Goal: Use online tool/utility: Utilize a website feature to perform a specific function

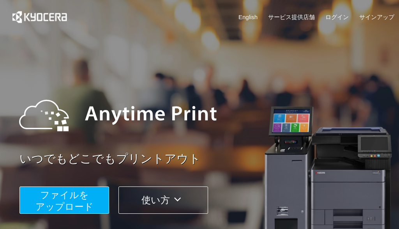
click at [63, 201] on button "ファイルを ​​アップロード" at bounding box center [65, 199] width 90 height 27
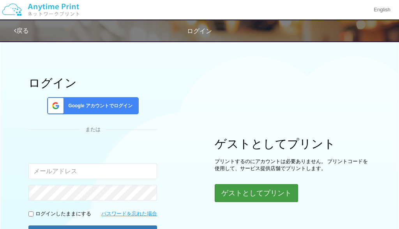
click at [260, 190] on button "ゲストとしてプリント" at bounding box center [256, 193] width 83 height 18
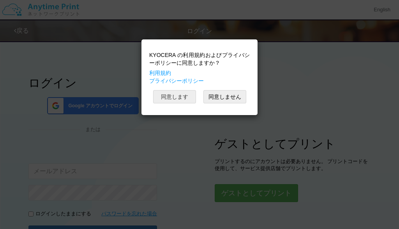
click at [178, 96] on button "同意します" at bounding box center [174, 96] width 43 height 13
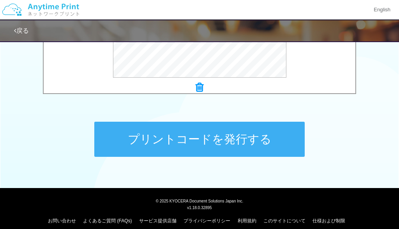
scroll to position [364, 0]
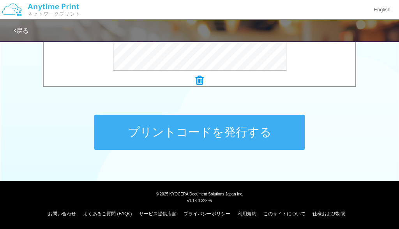
click at [175, 126] on button "プリントコードを発行する" at bounding box center [199, 132] width 211 height 35
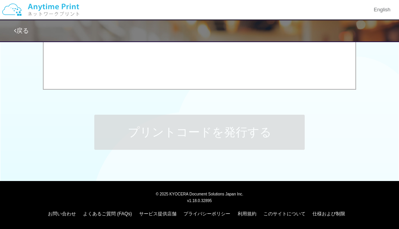
scroll to position [0, 0]
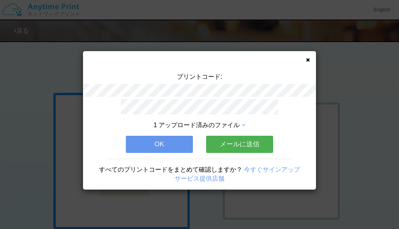
click at [174, 145] on button "OK" at bounding box center [159, 144] width 67 height 17
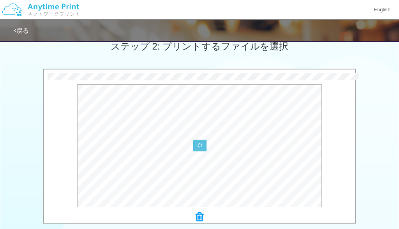
scroll to position [288, 0]
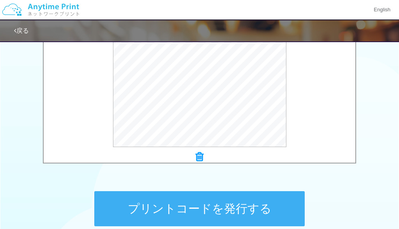
click at [203, 203] on button "プリントコードを発行する" at bounding box center [199, 208] width 211 height 35
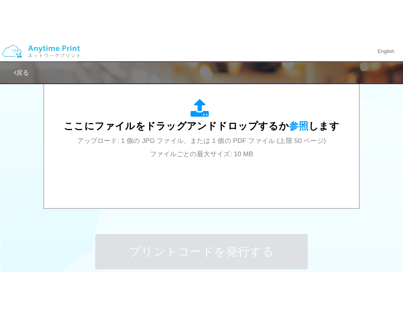
scroll to position [0, 0]
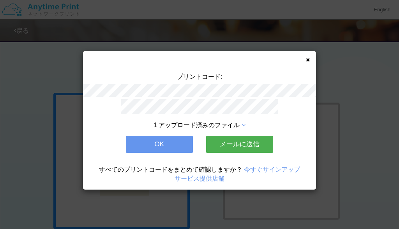
click at [155, 144] on button "OK" at bounding box center [159, 144] width 67 height 17
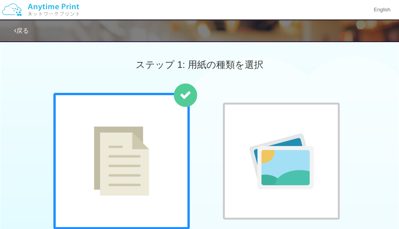
click at [211, 227] on div "普通紙 写真用紙" at bounding box center [200, 172] width 300 height 158
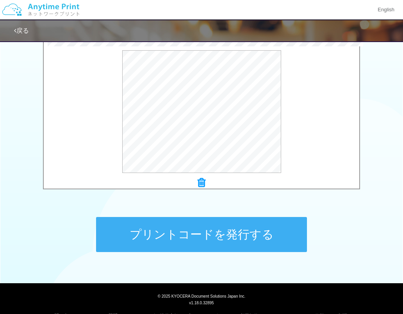
scroll to position [227, 0]
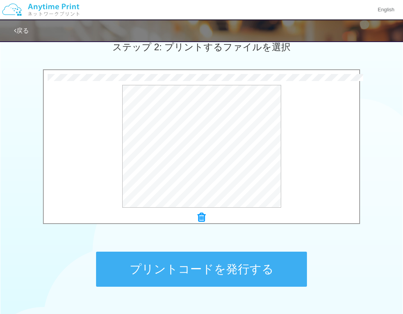
click at [237, 229] on button "プリントコードを発行する" at bounding box center [201, 269] width 211 height 35
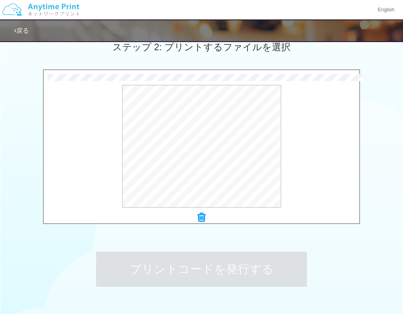
scroll to position [0, 0]
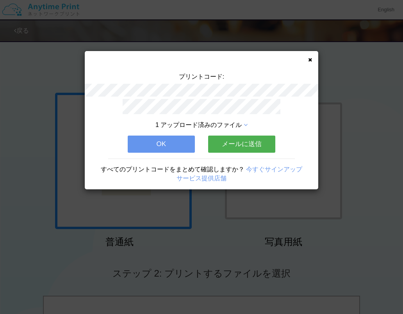
click at [161, 140] on button "OK" at bounding box center [161, 144] width 67 height 17
